Goal: Communication & Community: Answer question/provide support

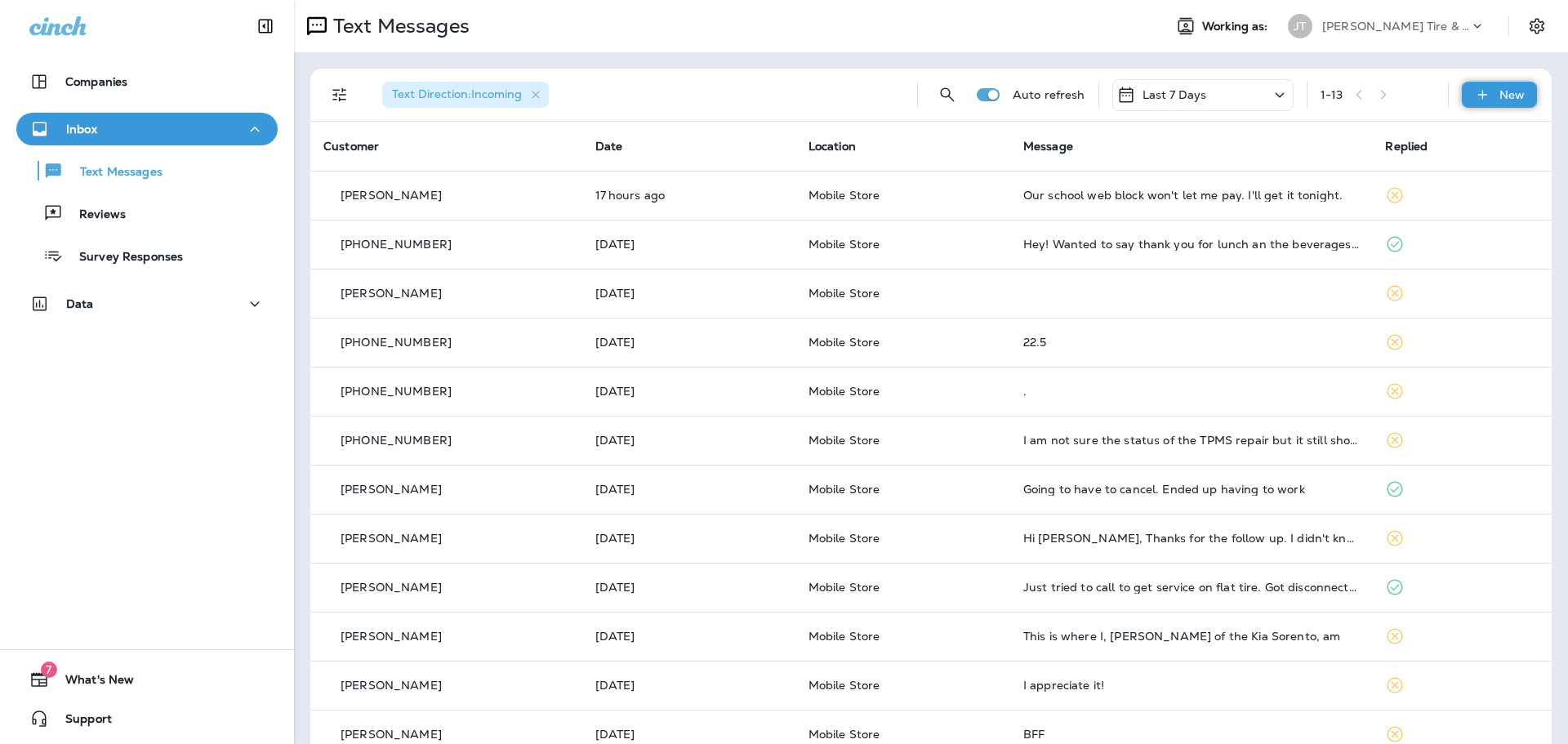
click at [1486, 99] on div "New" at bounding box center [1499, 94] width 75 height 26
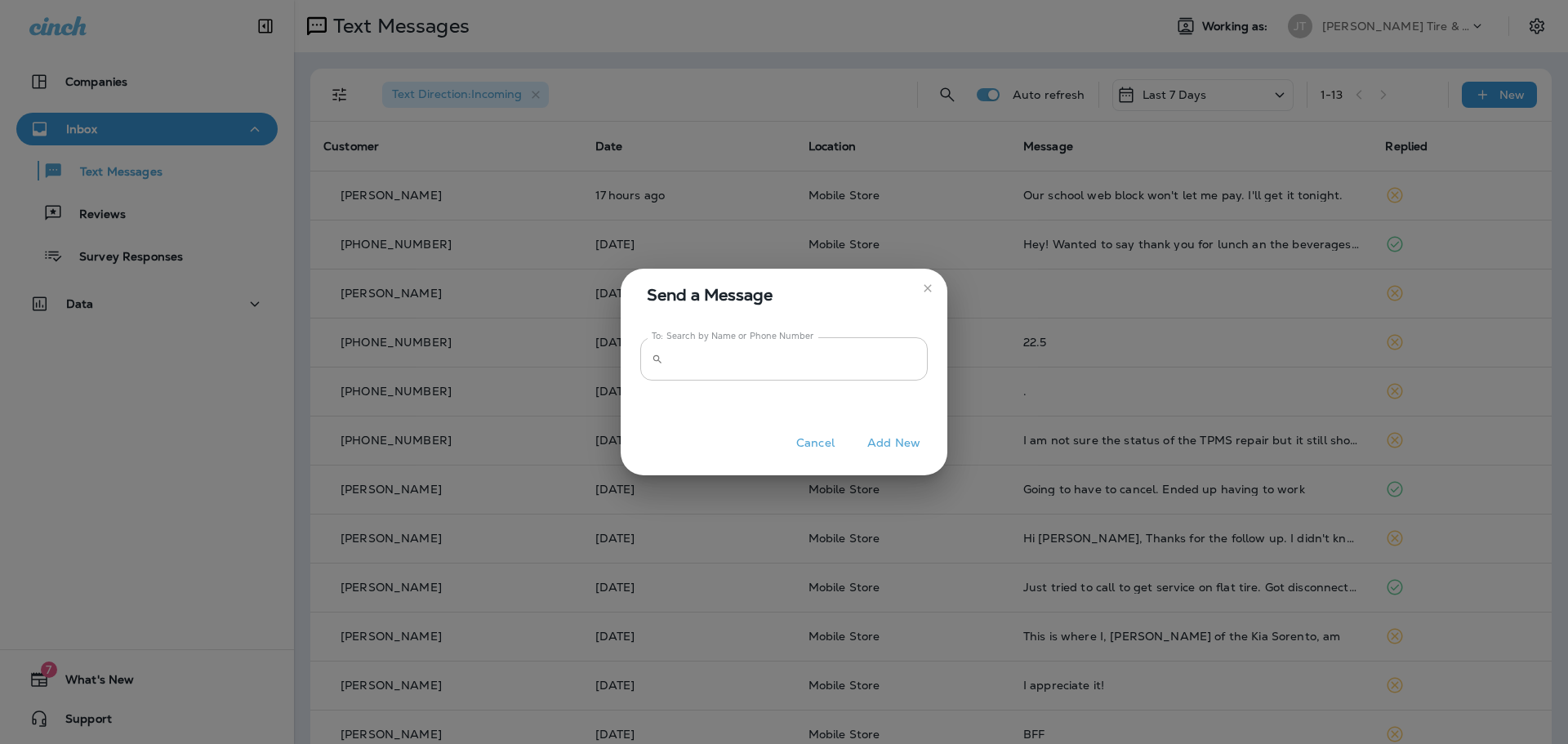
click at [758, 378] on input "To: Search by Name or Phone Number" at bounding box center [799, 358] width 258 height 43
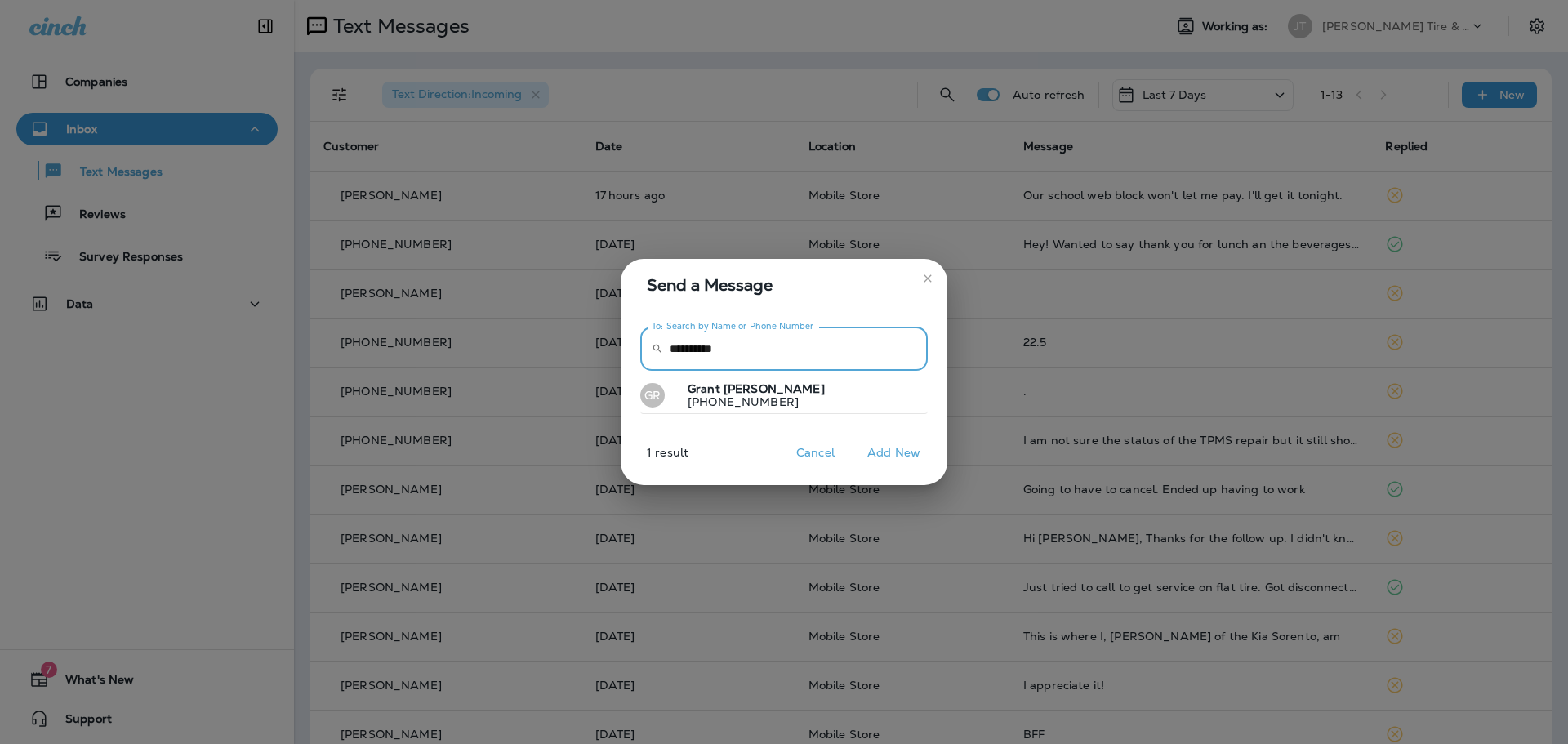
type input "**********"
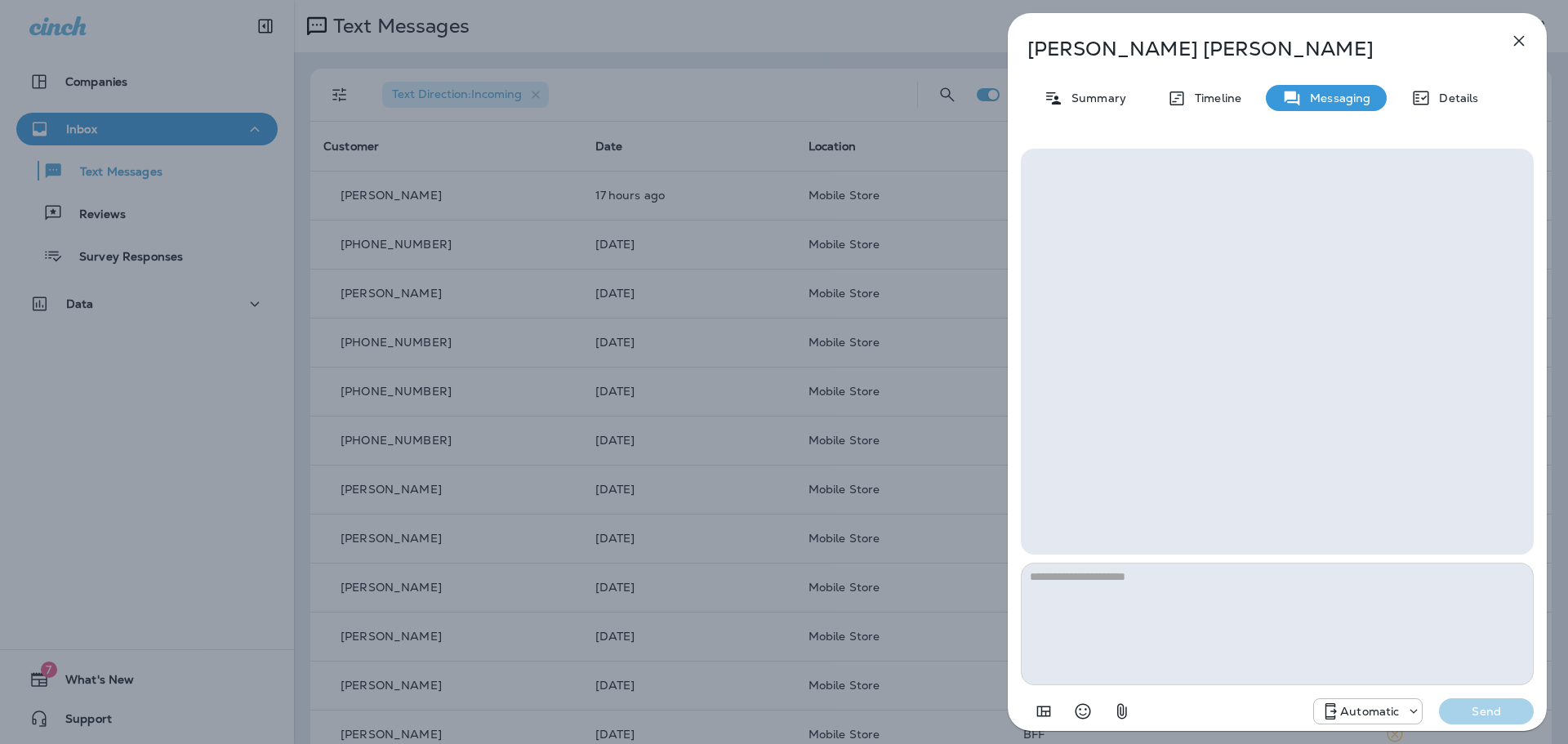
click at [1350, 713] on p "Automatic" at bounding box center [1370, 711] width 59 height 14
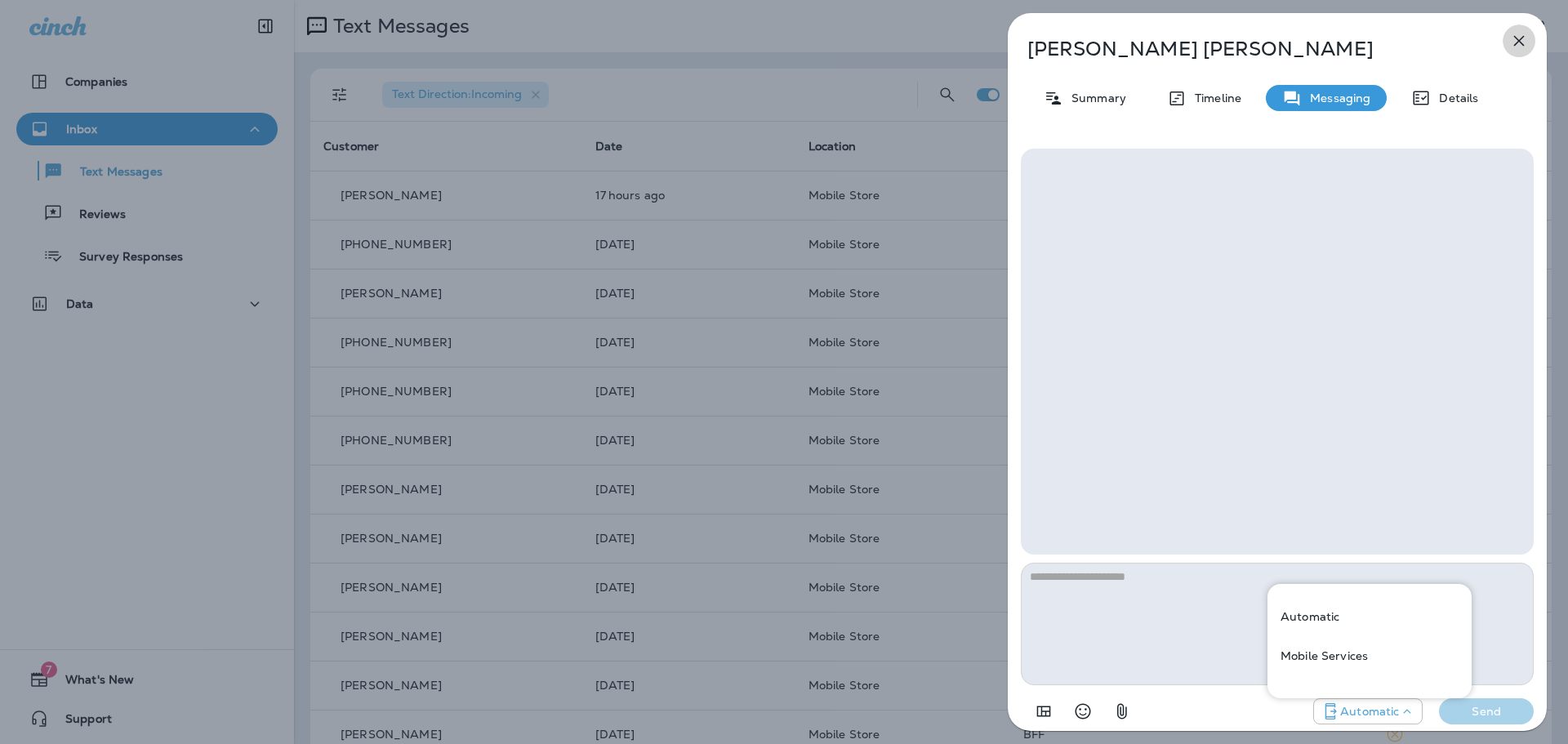
click at [1514, 41] on icon "button" at bounding box center [1519, 41] width 19 height 19
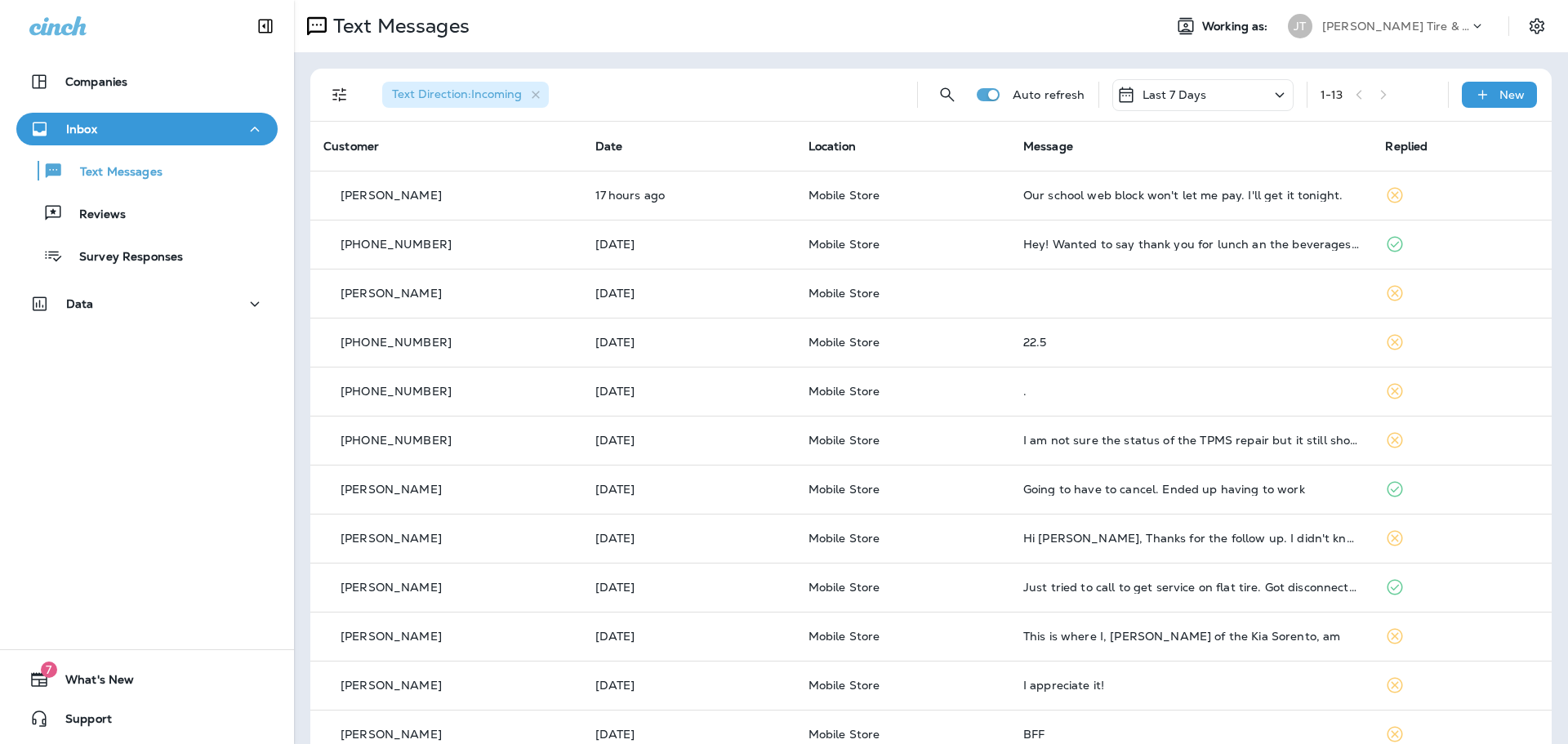
click at [1487, 102] on div at bounding box center [784, 372] width 1568 height 744
click at [1499, 98] on p "New" at bounding box center [1512, 95] width 25 height 14
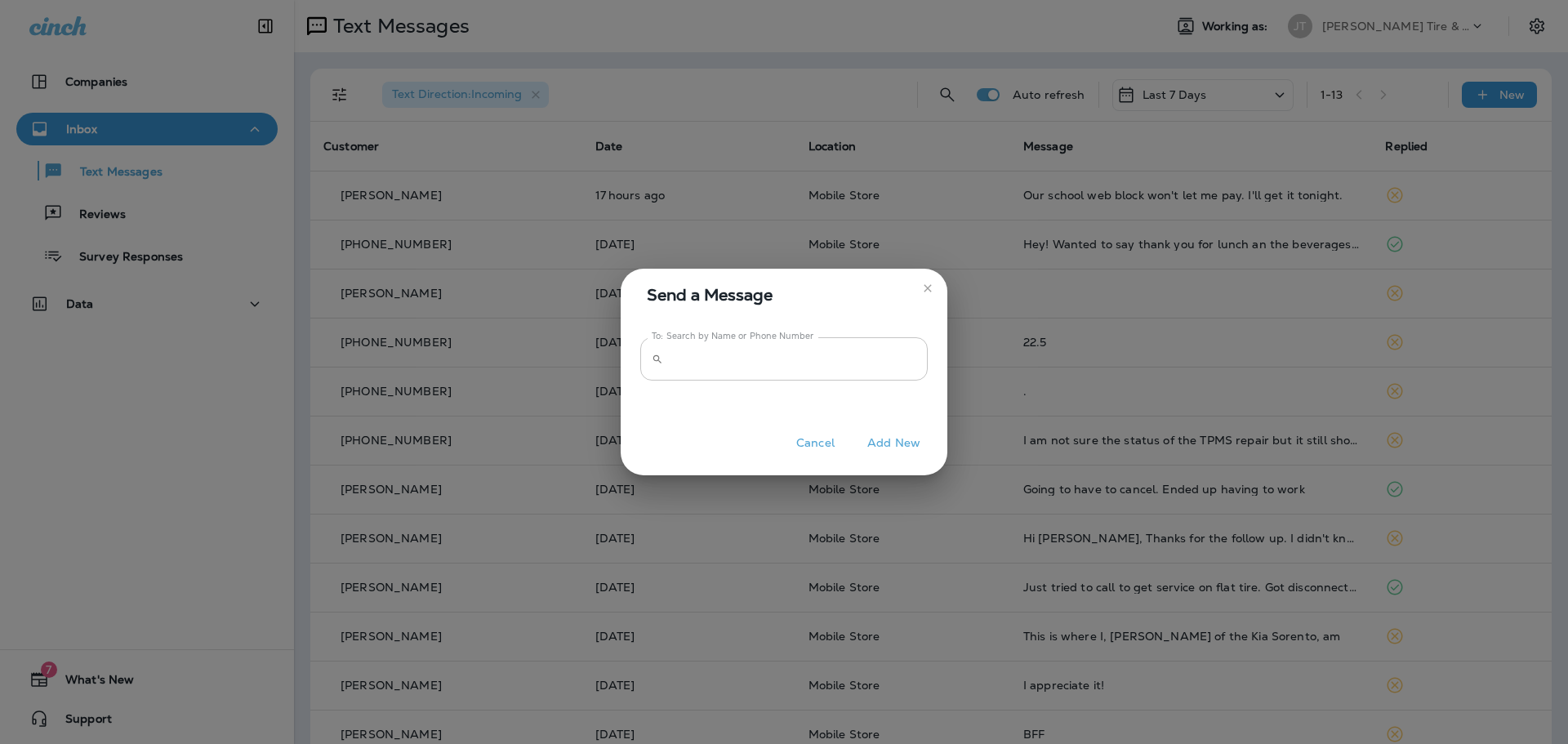
click at [783, 356] on input "To: Search by Name or Phone Number" at bounding box center [799, 358] width 258 height 43
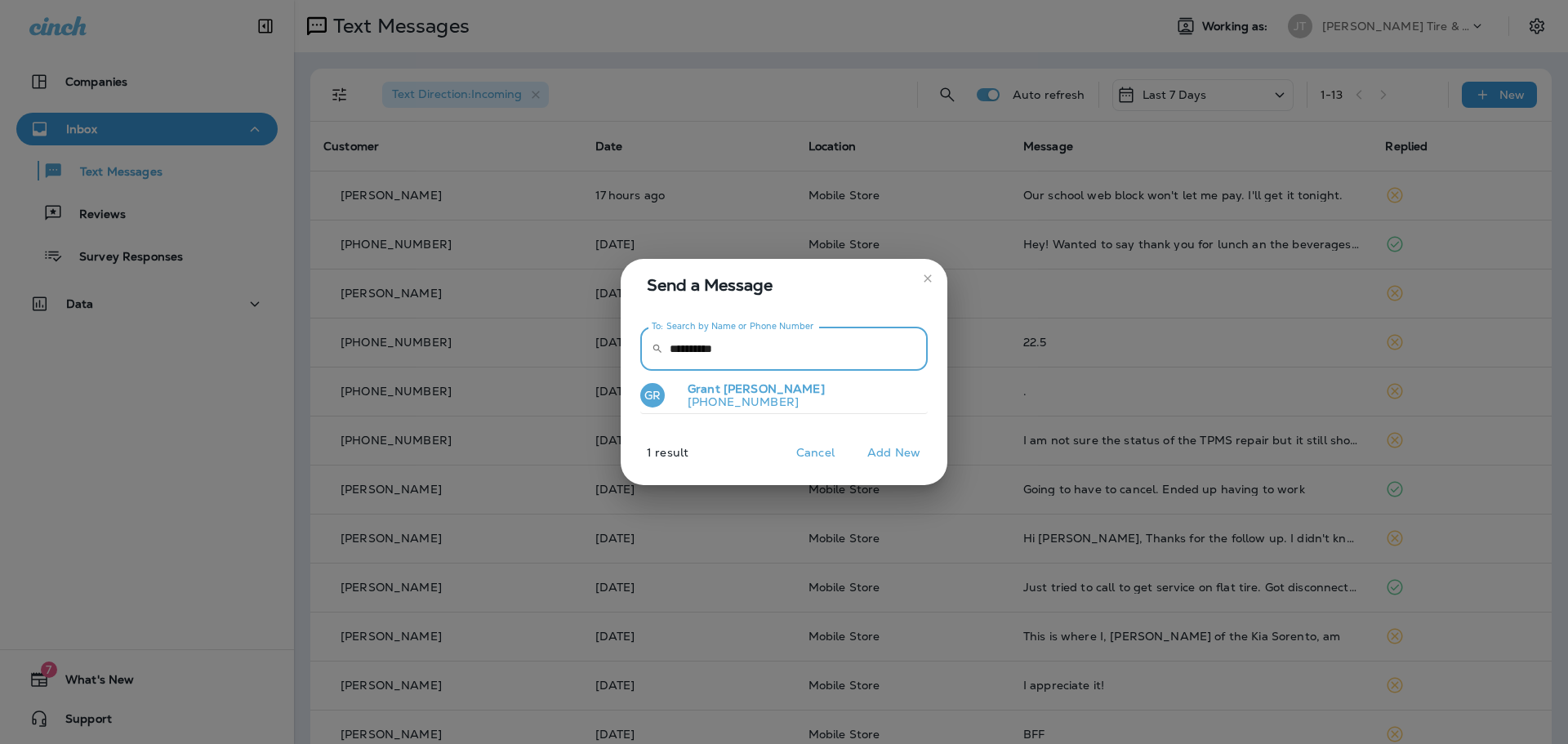
type input "**********"
click at [726, 388] on span "[PERSON_NAME]" at bounding box center [774, 388] width 102 height 14
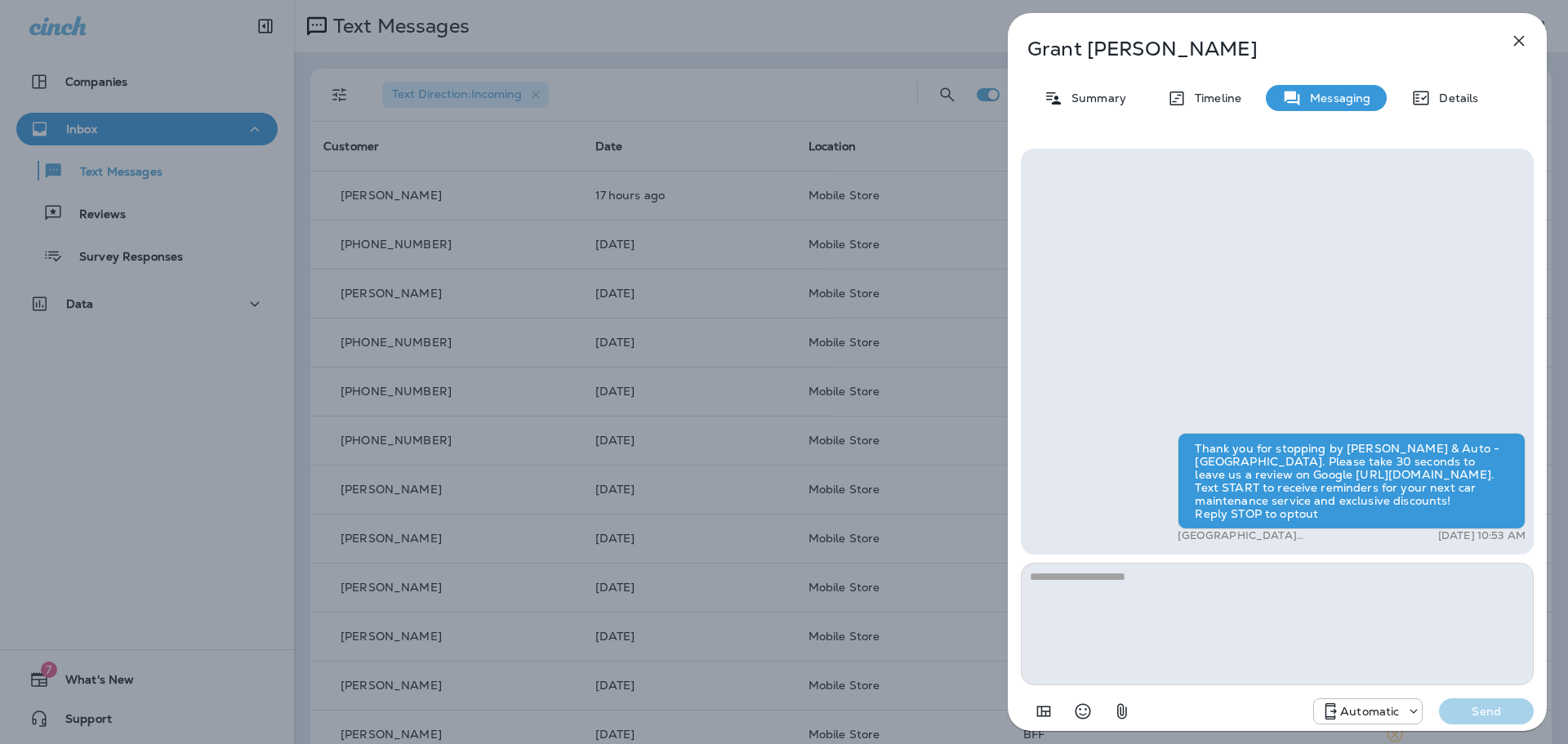
click at [1361, 713] on p "Automatic" at bounding box center [1370, 711] width 59 height 14
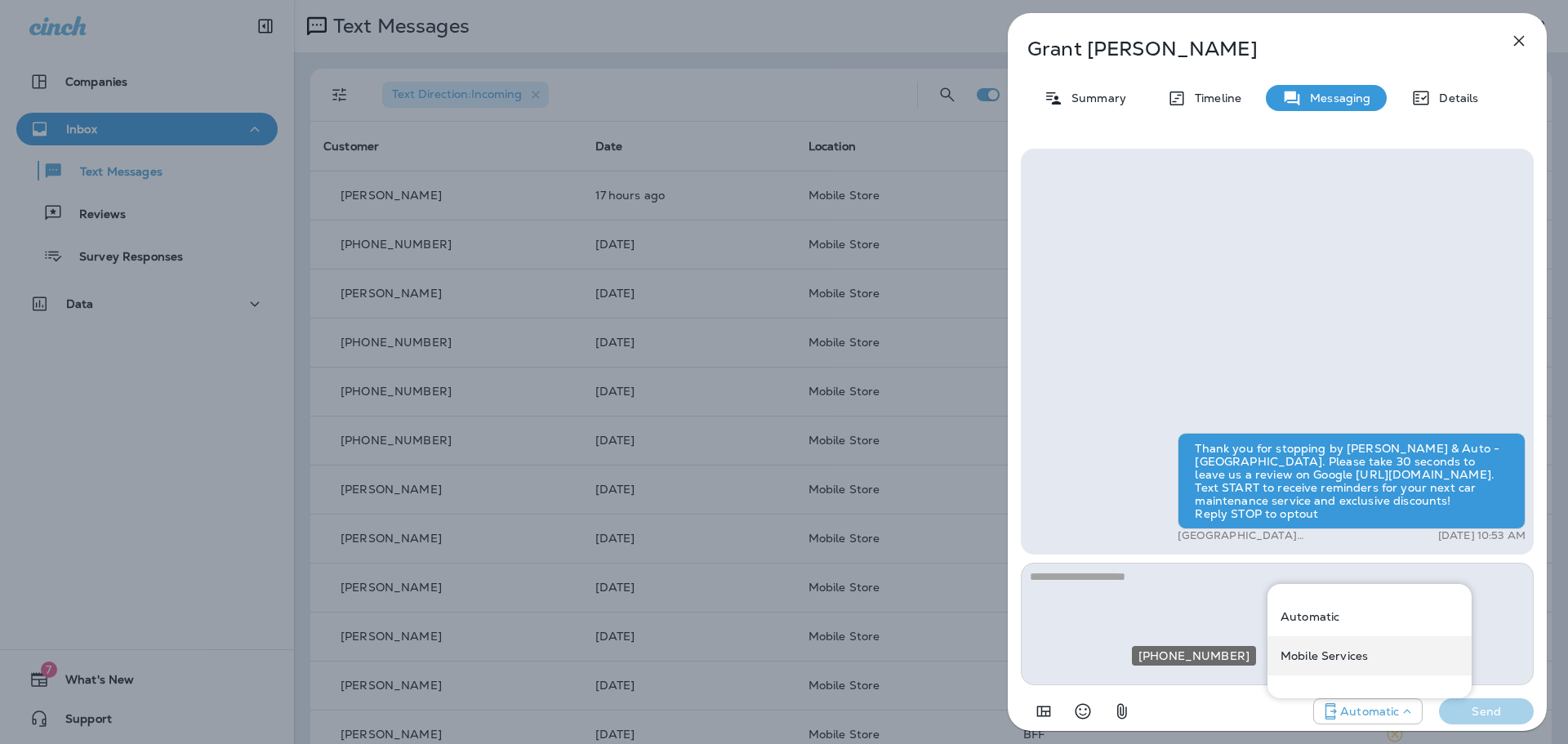
click at [1358, 666] on div "Mobile Services" at bounding box center [1369, 655] width 204 height 40
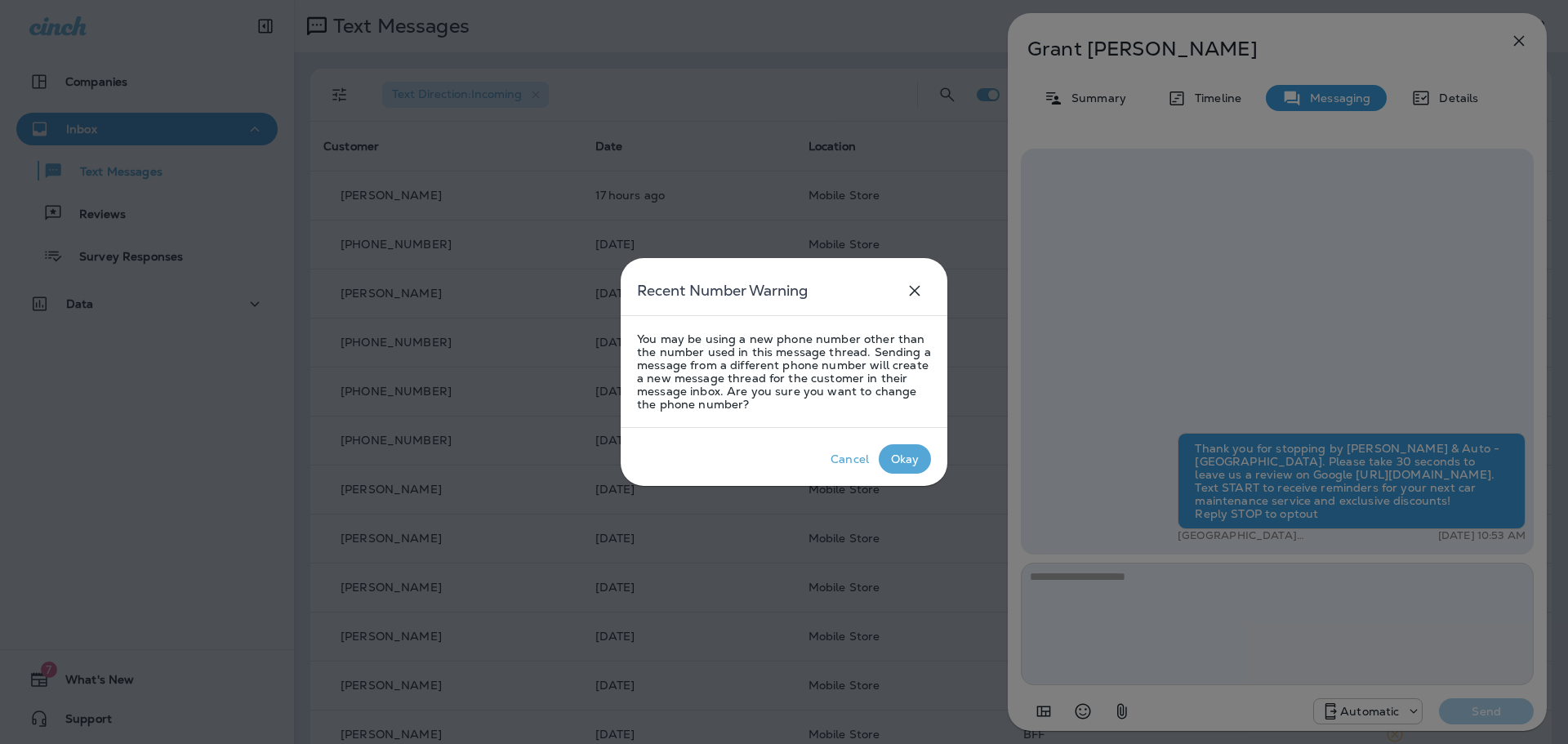
click at [906, 452] on div "Okay" at bounding box center [906, 459] width 29 height 14
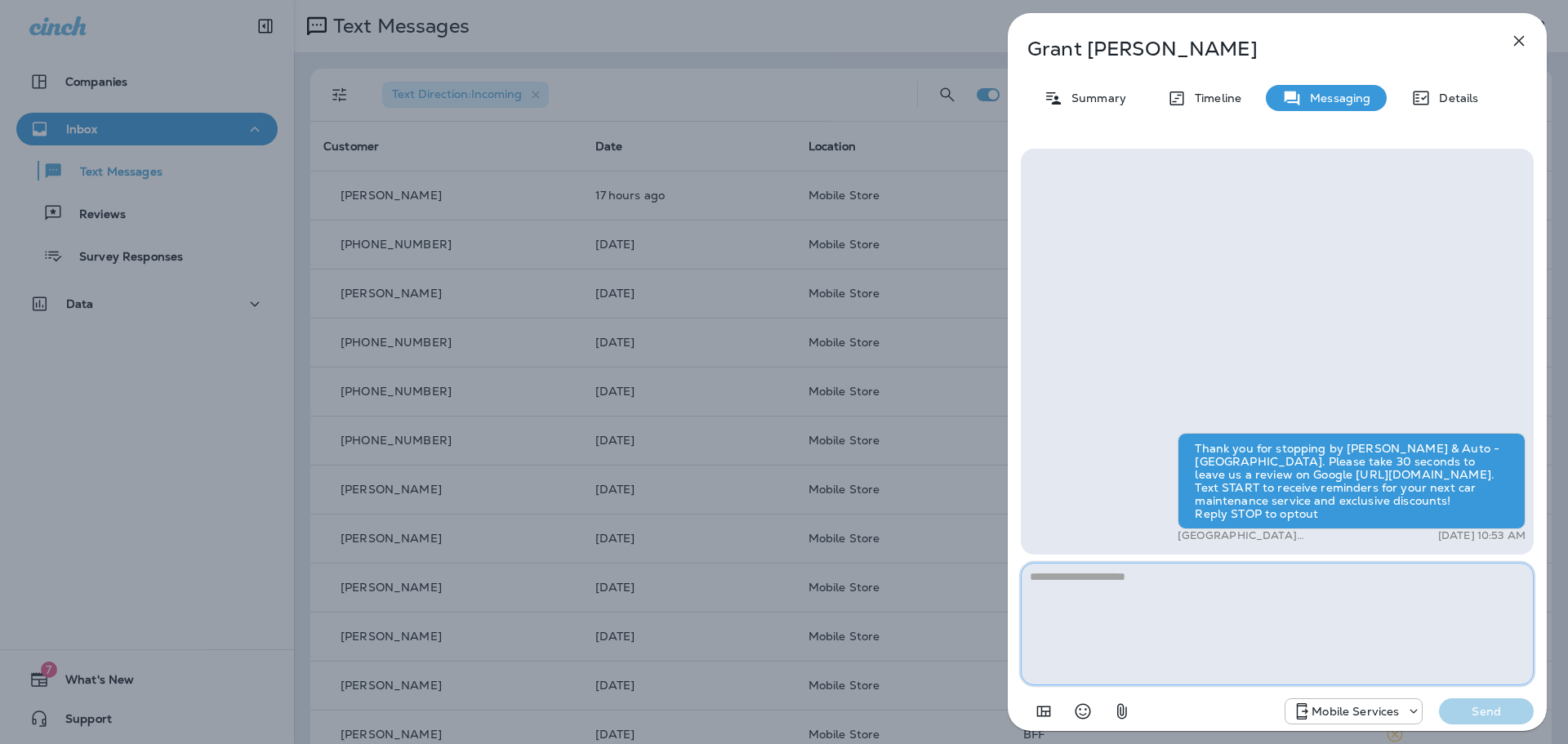
click at [1275, 598] on textarea at bounding box center [1277, 623] width 513 height 123
type textarea "*"
click at [1308, 578] on textarea "**********" at bounding box center [1277, 623] width 513 height 123
type textarea "**********"
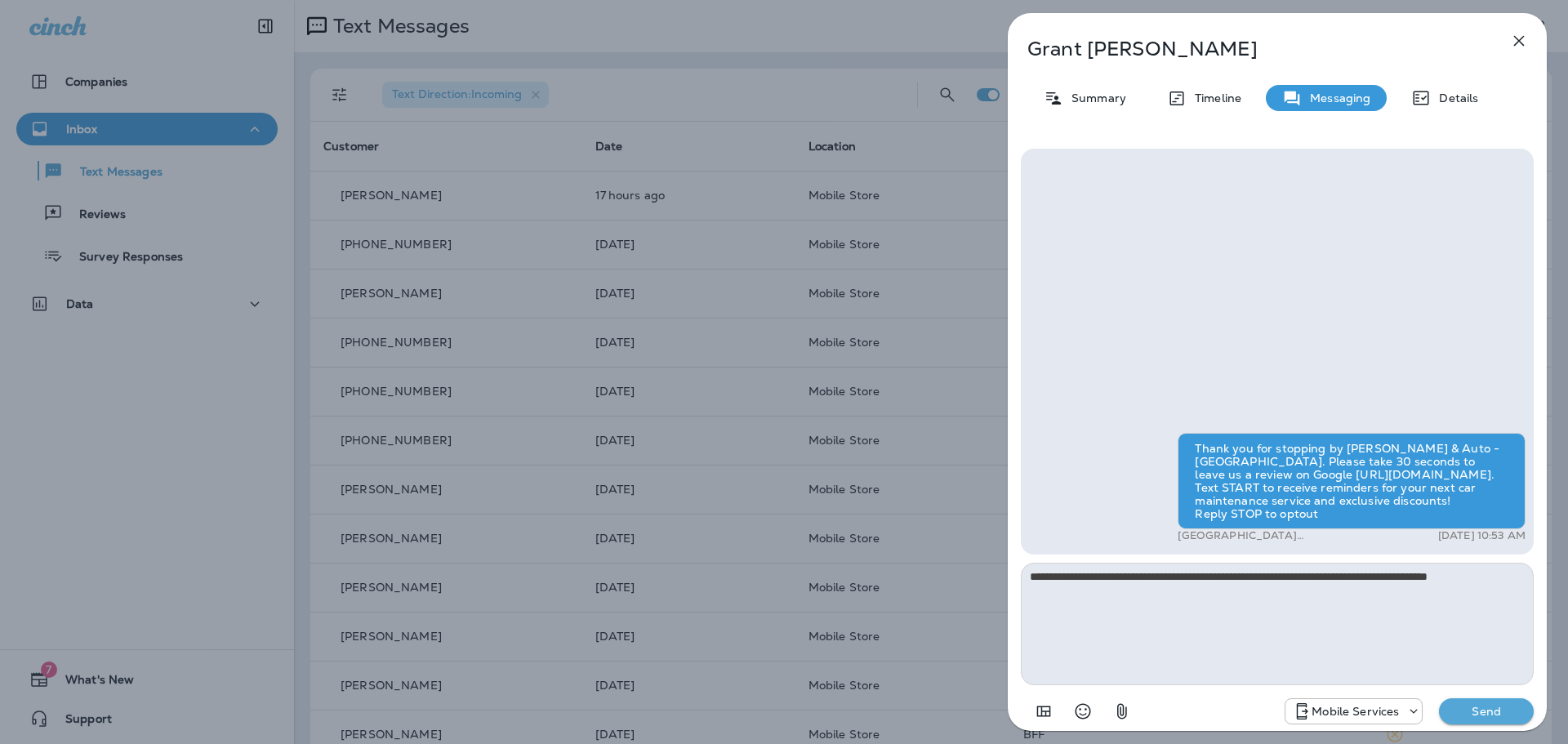
click at [1484, 712] on p "Send" at bounding box center [1486, 710] width 69 height 14
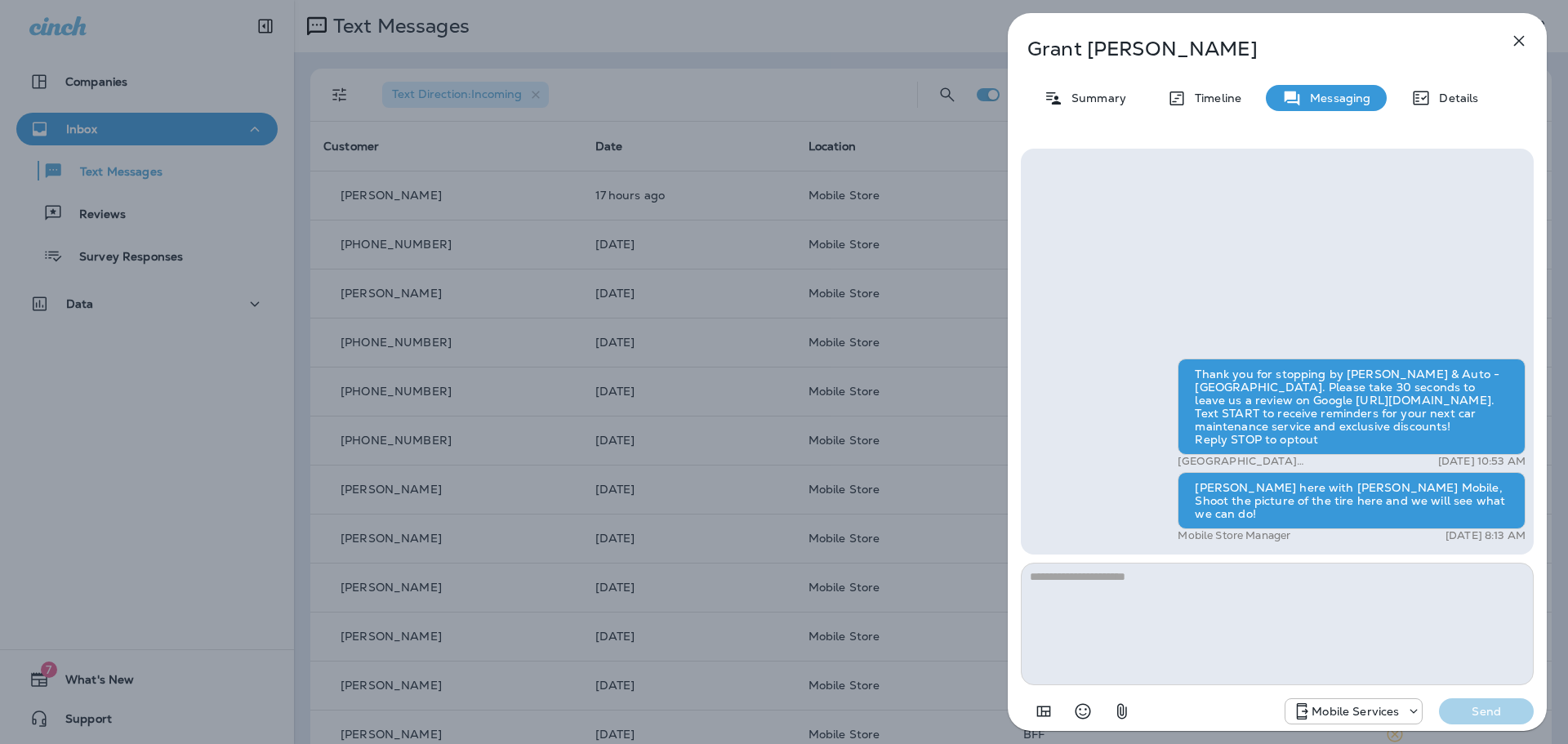
click at [1512, 36] on icon "button" at bounding box center [1519, 41] width 19 height 19
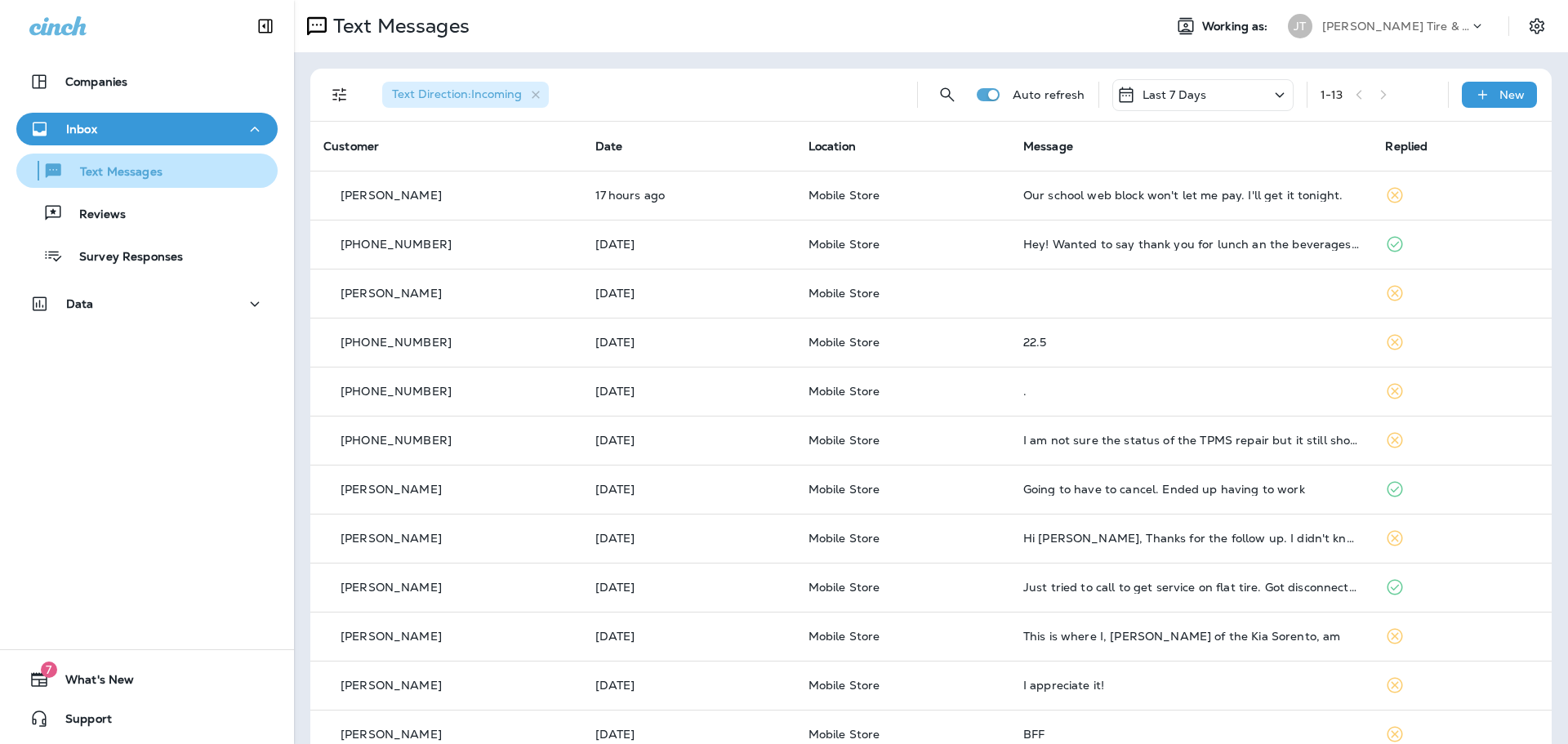
click at [113, 174] on p "Text Messages" at bounding box center [113, 173] width 99 height 15
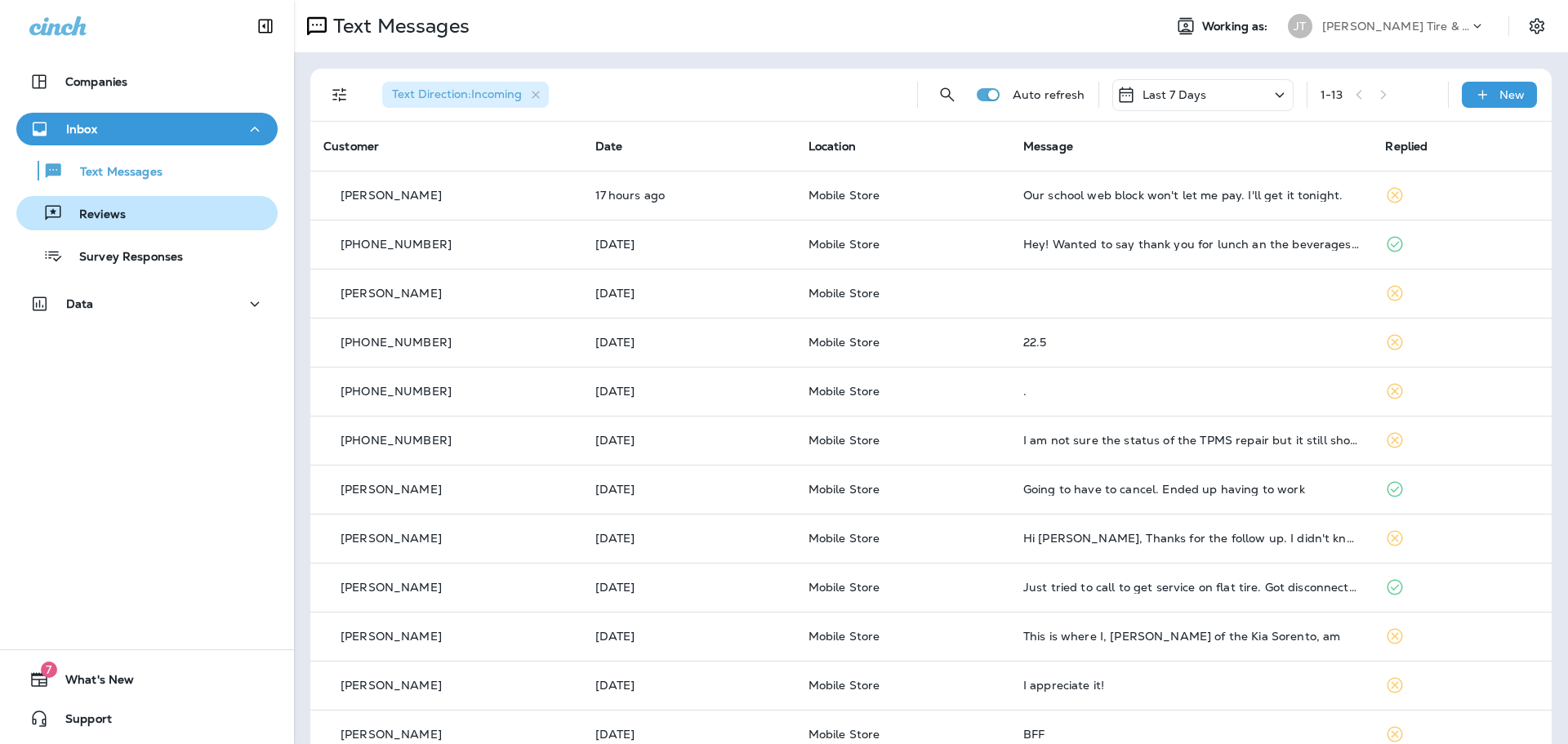
click at [106, 203] on div "Reviews" at bounding box center [74, 213] width 102 height 24
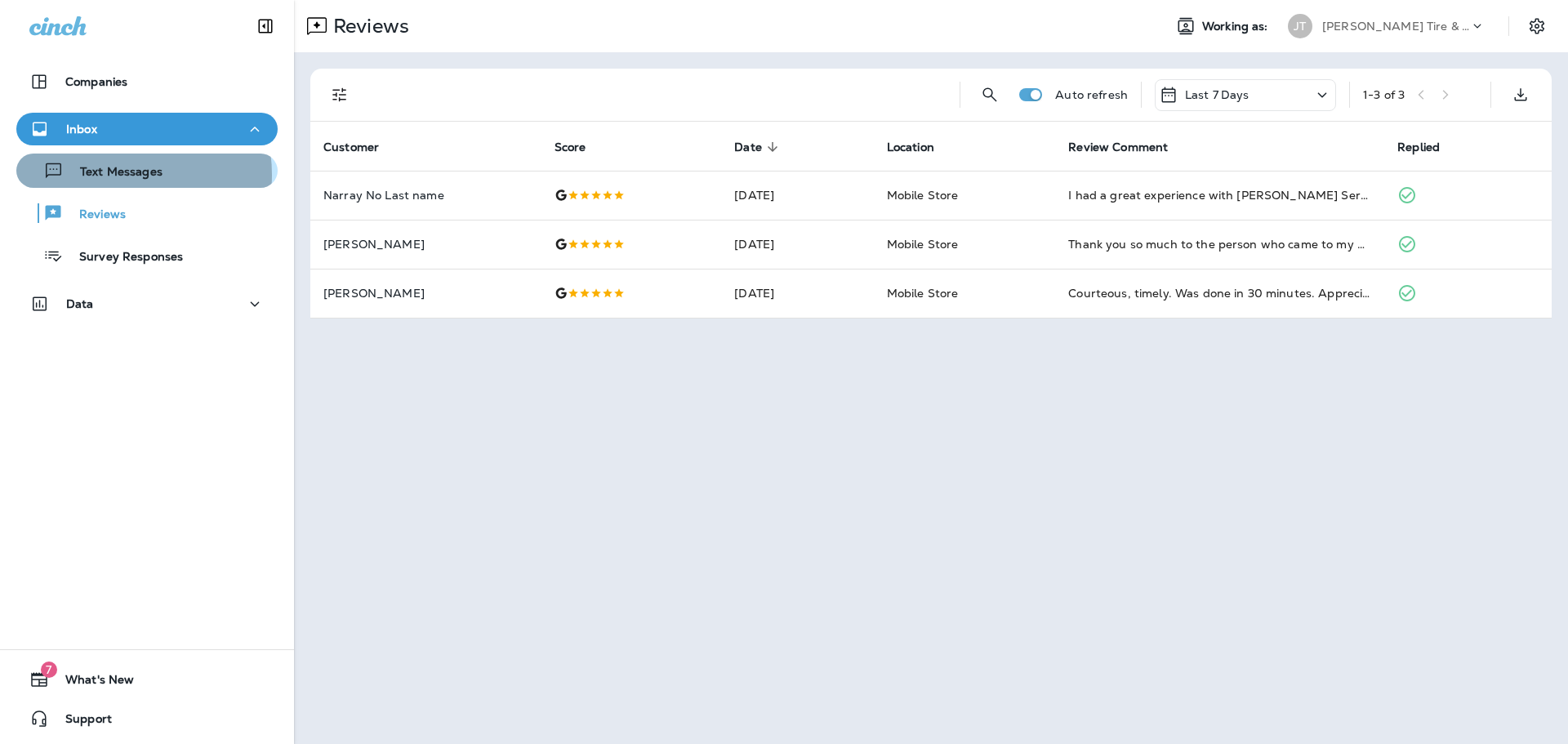
drag, startPoint x: 114, startPoint y: 175, endPoint x: 141, endPoint y: 171, distance: 27.3
click at [115, 175] on p "Text Messages" at bounding box center [113, 173] width 99 height 15
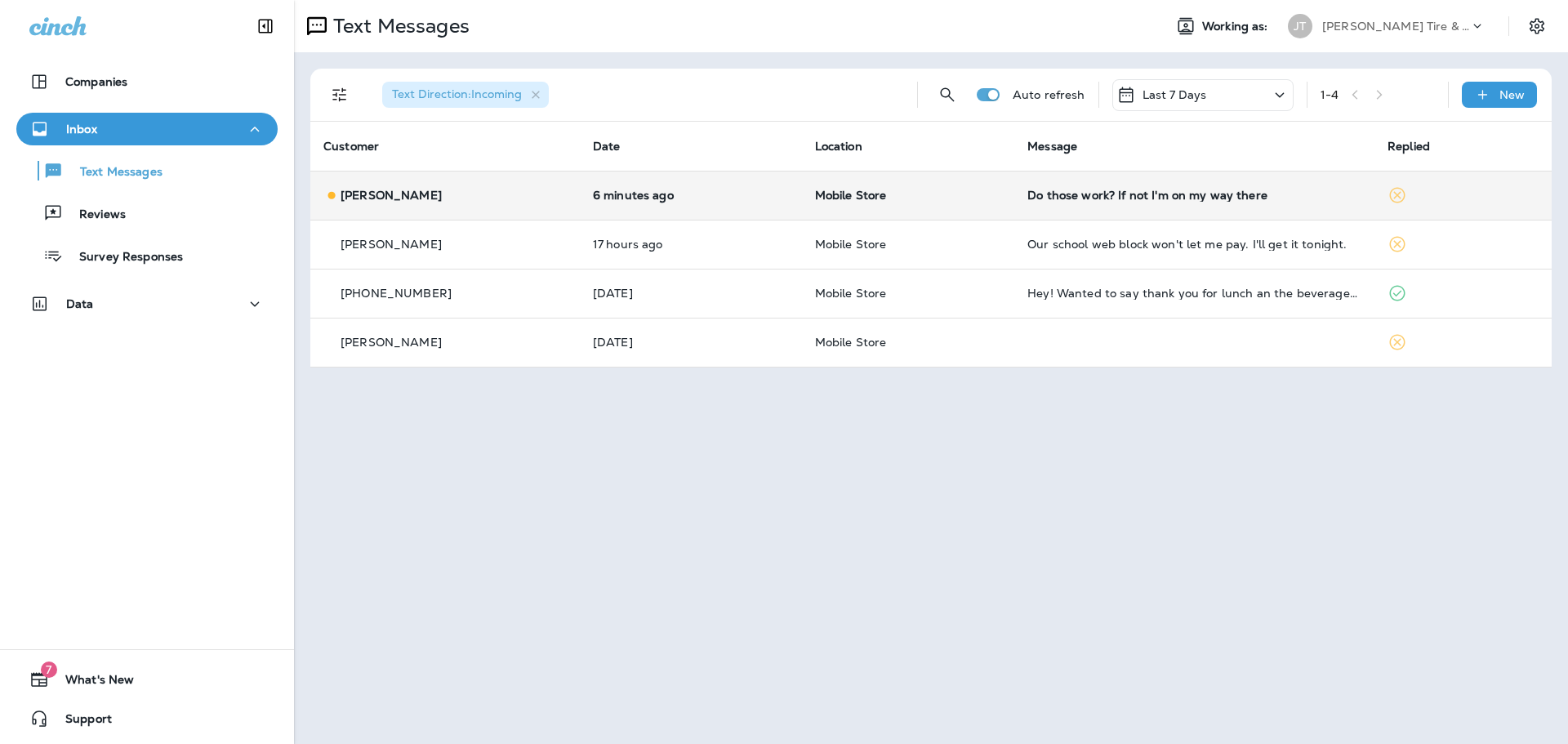
click at [666, 209] on td "6 minutes ago" at bounding box center [691, 195] width 222 height 49
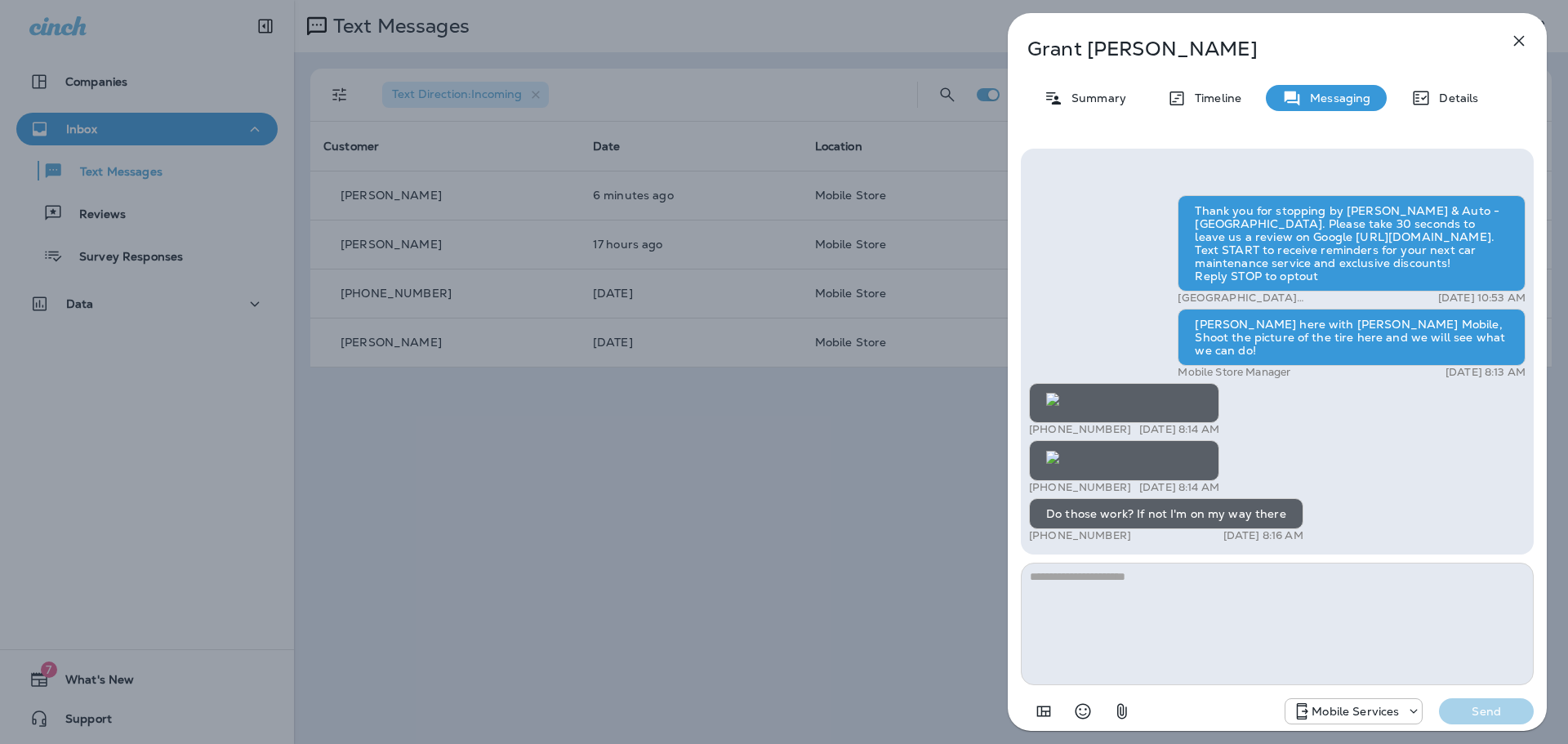
click at [1060, 450] on img at bounding box center [1053, 457] width 14 height 14
click at [1060, 392] on img at bounding box center [1053, 399] width 14 height 14
click at [1135, 589] on textarea at bounding box center [1277, 623] width 513 height 123
click at [1313, 605] on textarea "**********" at bounding box center [1277, 623] width 513 height 123
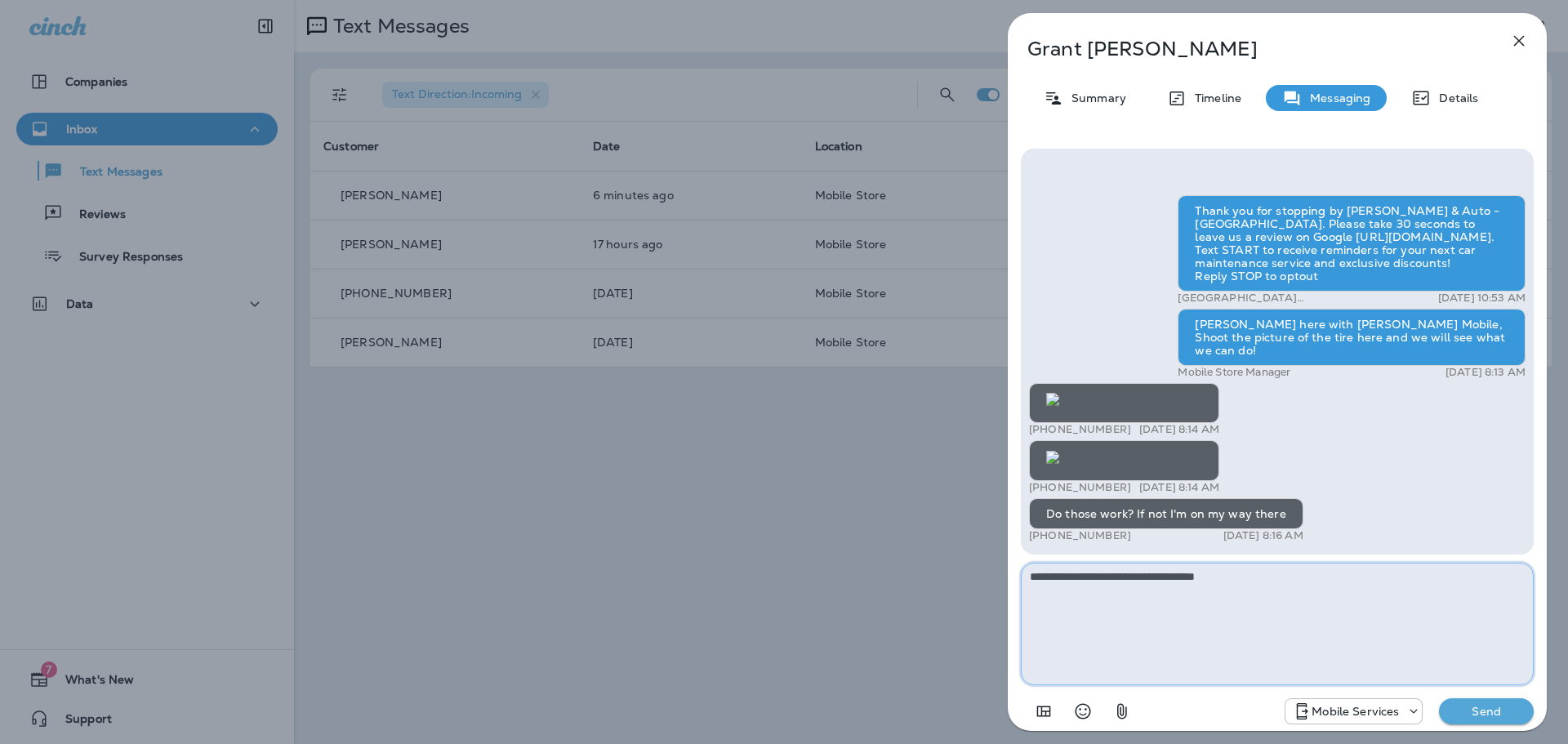
click at [1233, 584] on textarea "**********" at bounding box center [1277, 623] width 513 height 123
type textarea "**********"
click at [1472, 712] on p "Send" at bounding box center [1486, 710] width 69 height 14
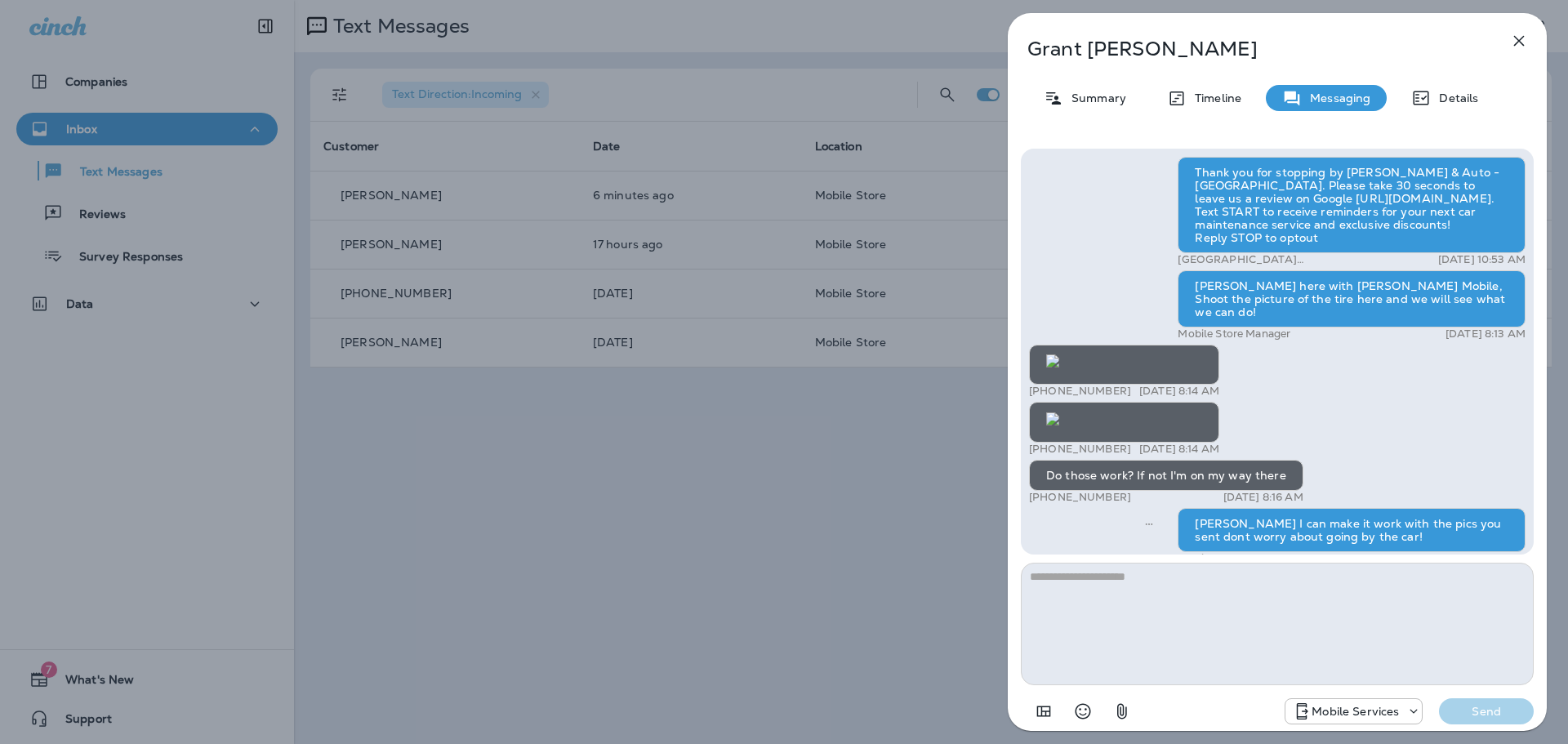
scroll to position [-640, 0]
click at [1060, 367] on img at bounding box center [1053, 361] width 14 height 14
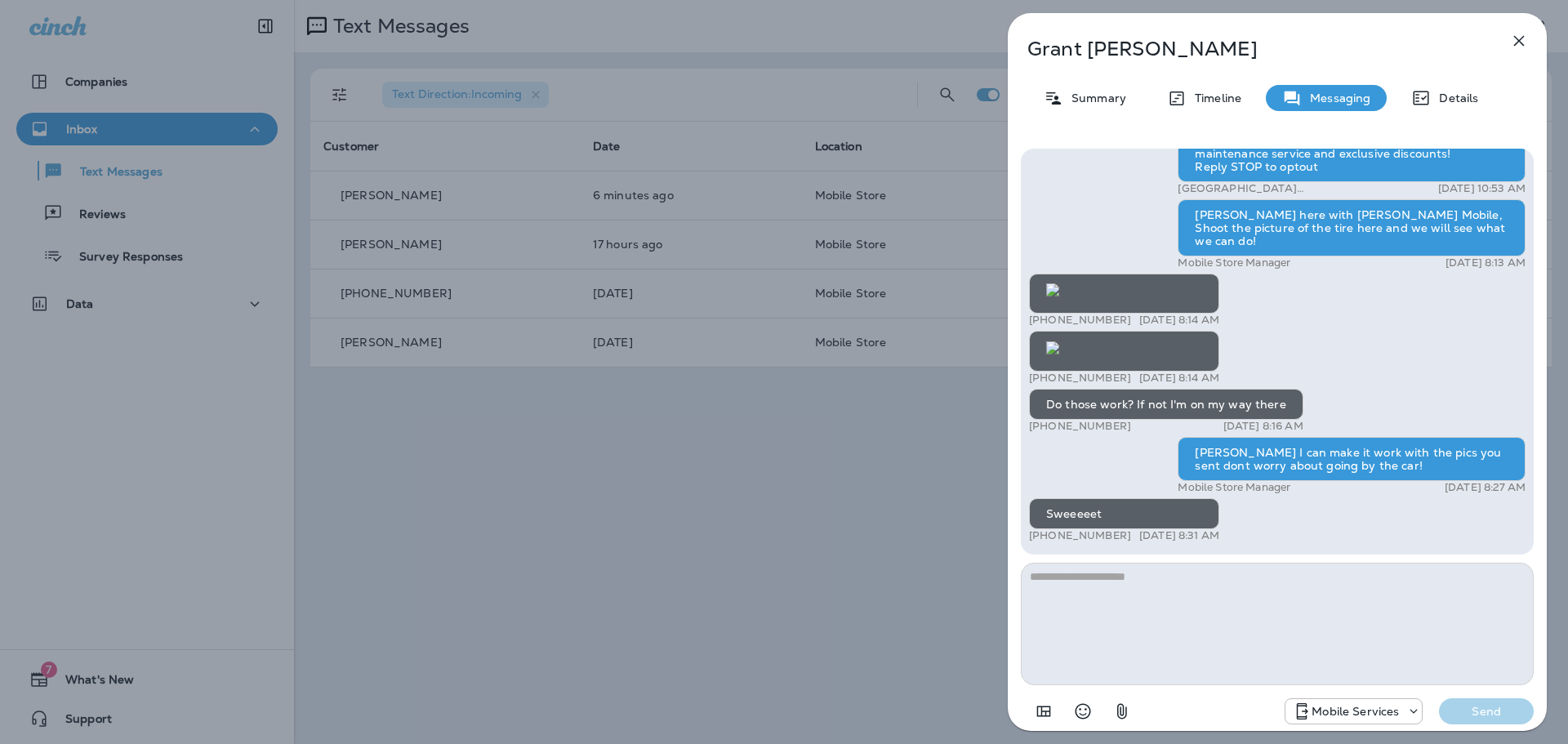
click at [1517, 38] on icon "button" at bounding box center [1519, 41] width 11 height 11
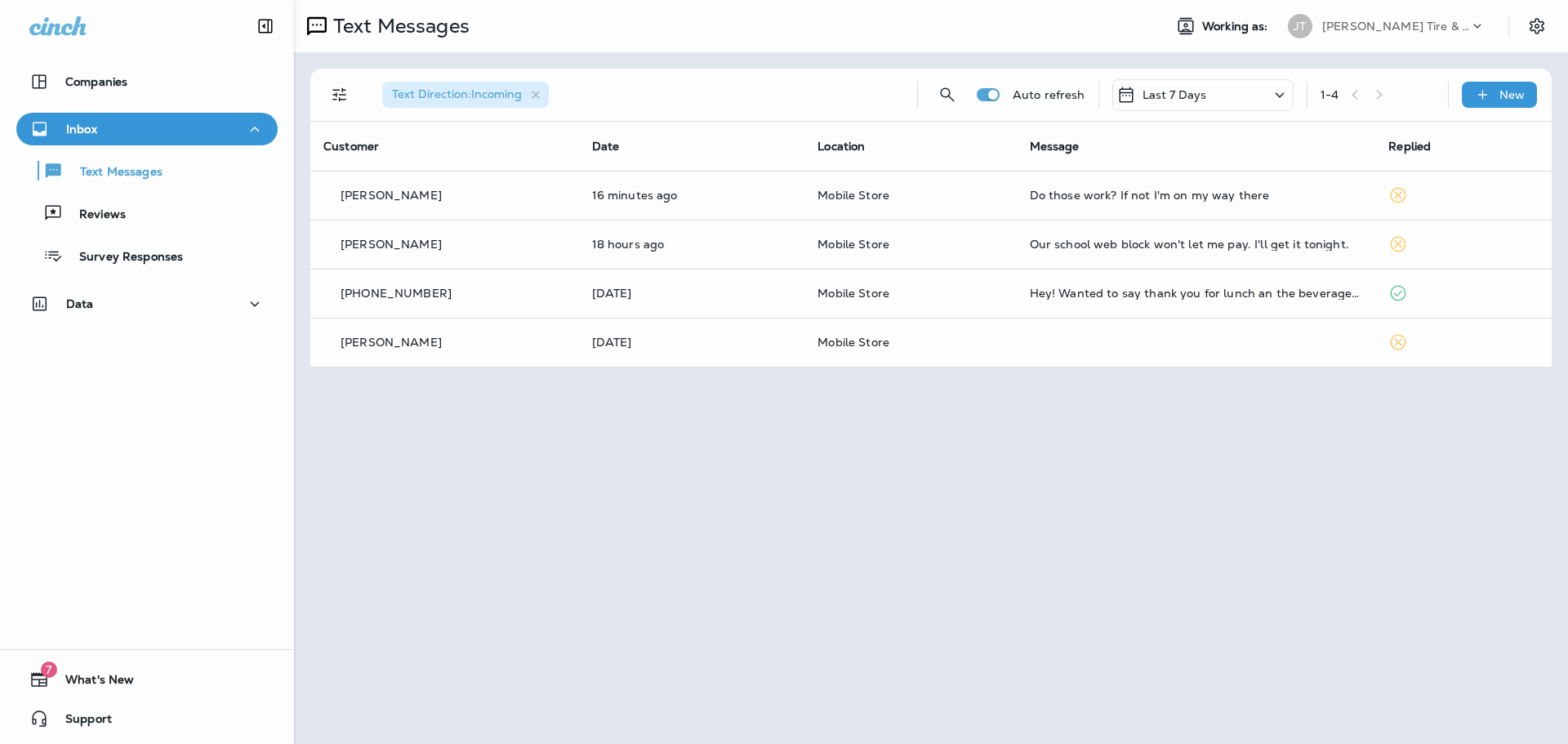
click at [1047, 450] on div at bounding box center [784, 372] width 1568 height 744
click at [520, 184] on td "[PERSON_NAME]" at bounding box center [445, 195] width 269 height 49
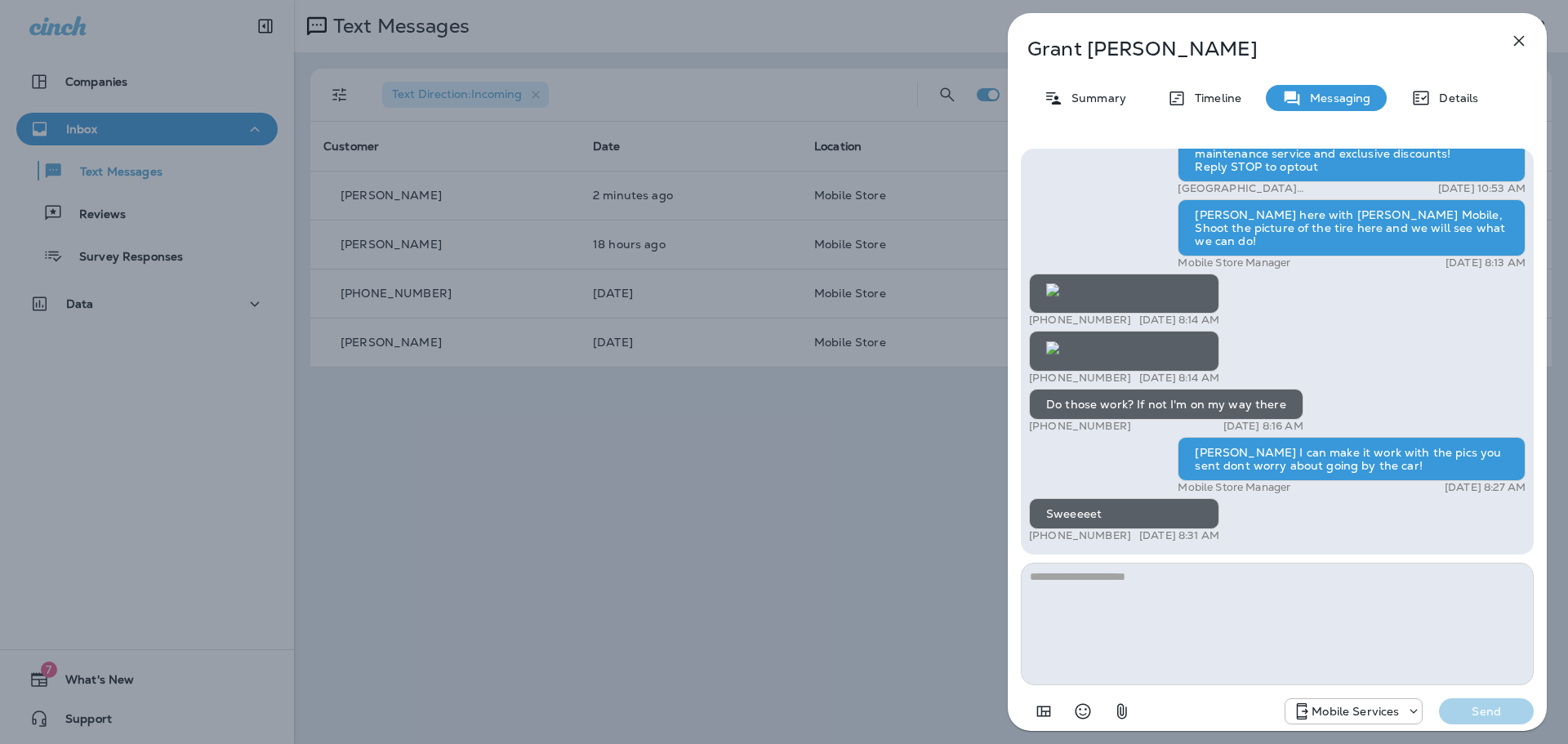
click at [1247, 651] on textarea at bounding box center [1277, 623] width 513 height 123
type textarea "*"
type textarea "**********"
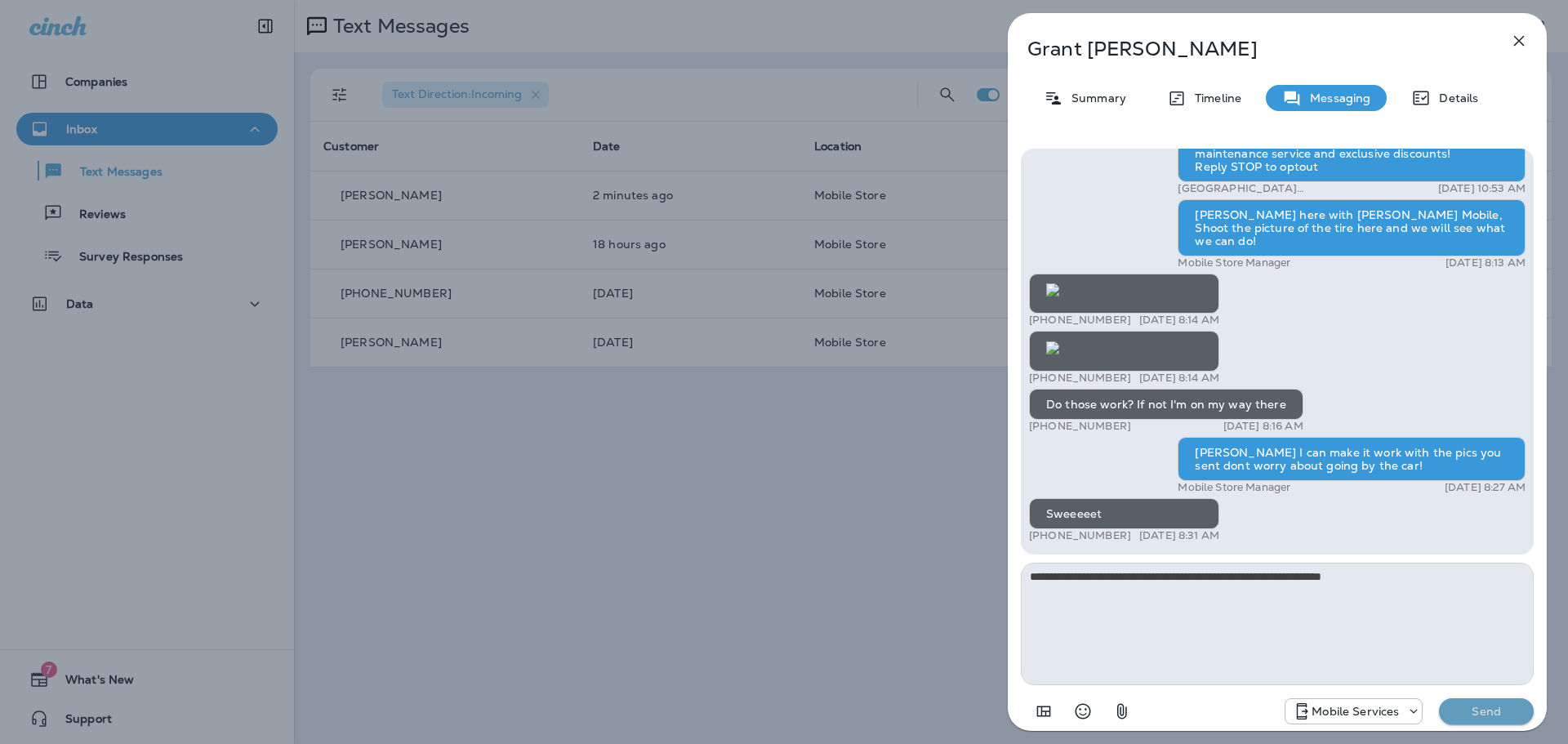
click at [1466, 708] on p "Send" at bounding box center [1486, 710] width 69 height 14
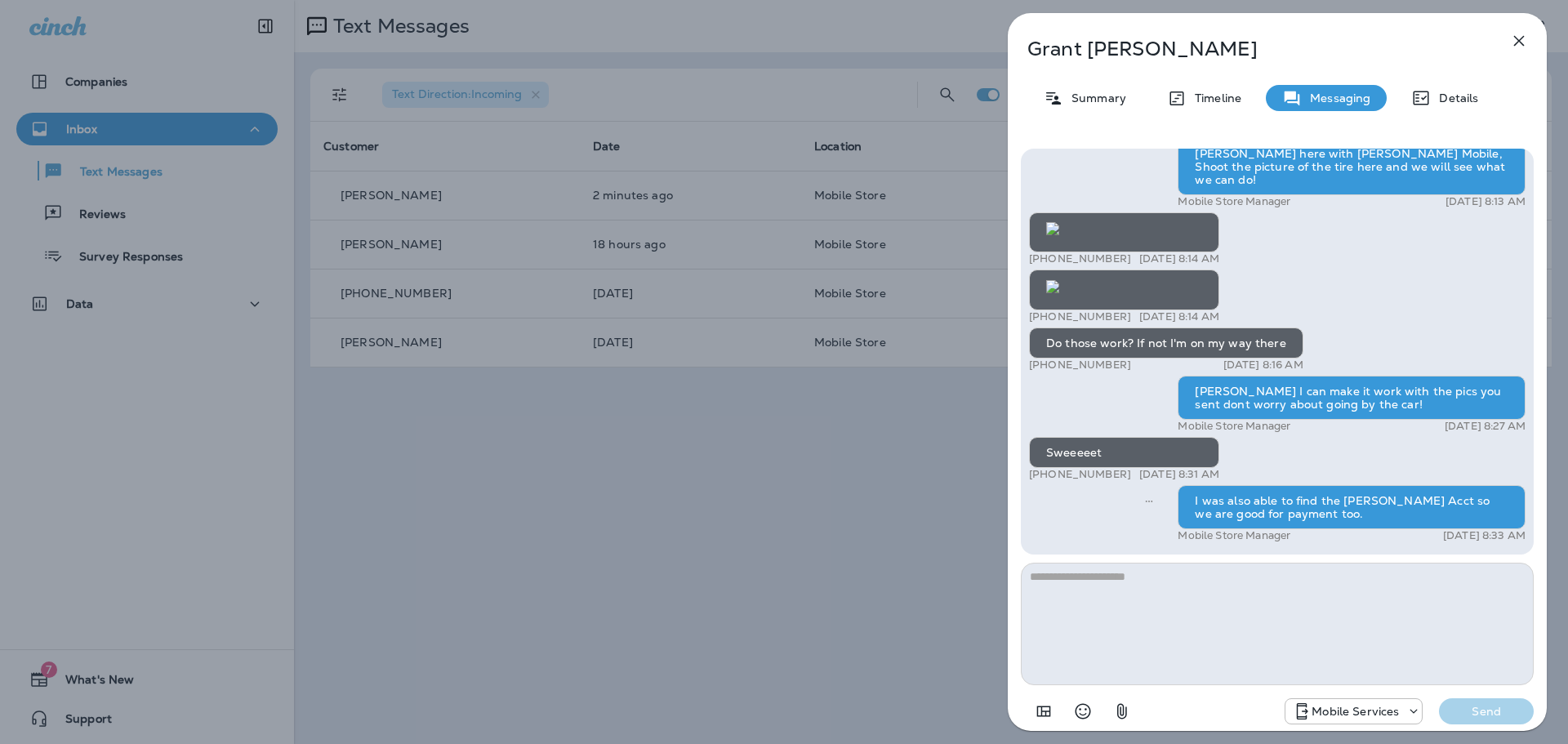
click at [702, 525] on div "[PERSON_NAME] Summary Timeline Messaging Details Thank you for stopping by [PER…" at bounding box center [784, 372] width 1568 height 744
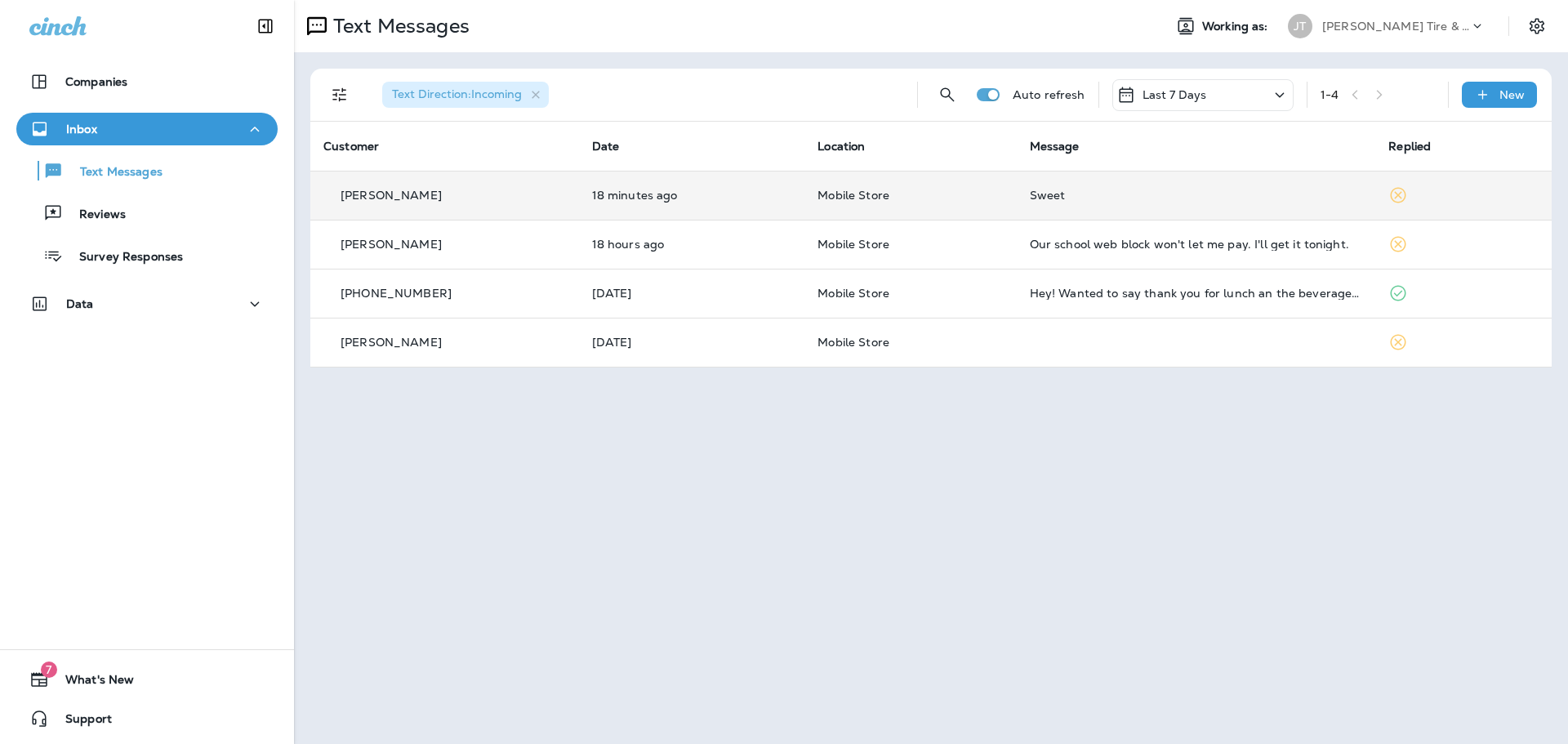
click at [1193, 192] on div "Sweet" at bounding box center [1196, 195] width 334 height 14
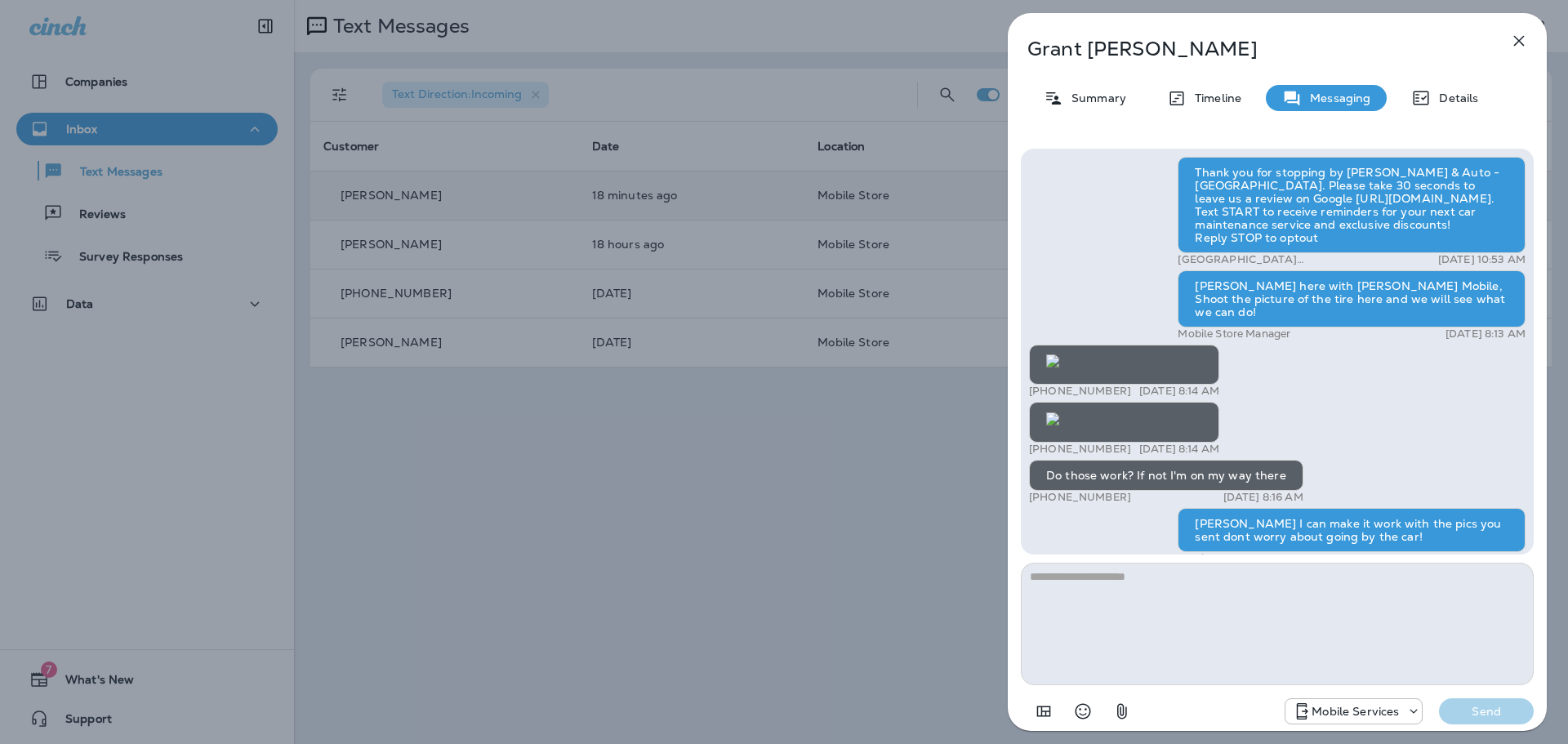
scroll to position [-734, 0]
click at [1060, 367] on img at bounding box center [1053, 361] width 14 height 14
click at [863, 566] on div "[PERSON_NAME] Summary Timeline Messaging Details Thank you for stopping by [PER…" at bounding box center [784, 372] width 1568 height 744
